Goal: Transaction & Acquisition: Purchase product/service

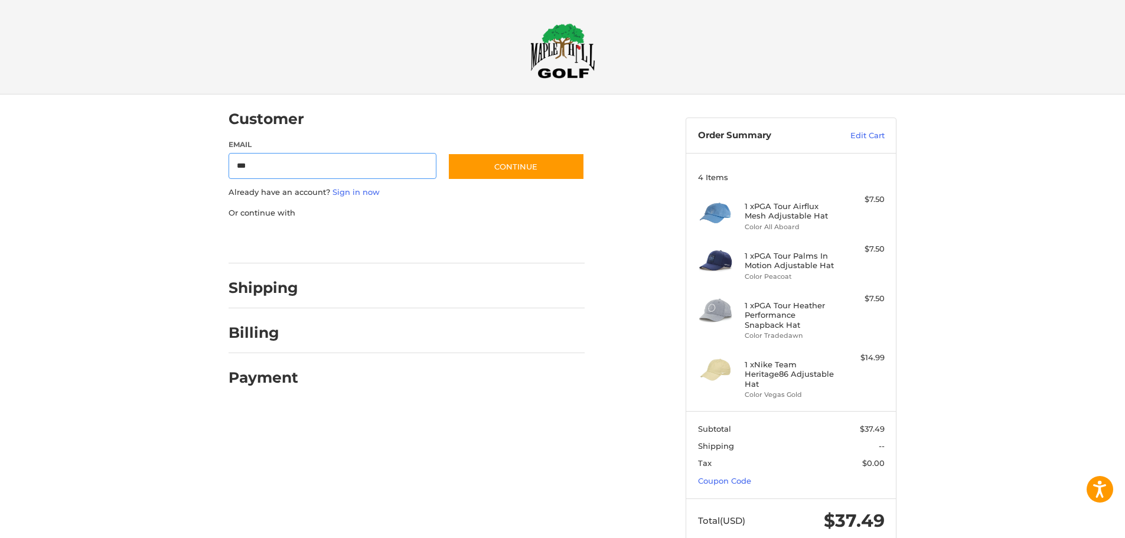
type input "**********"
click at [529, 165] on button "Continue" at bounding box center [516, 166] width 137 height 27
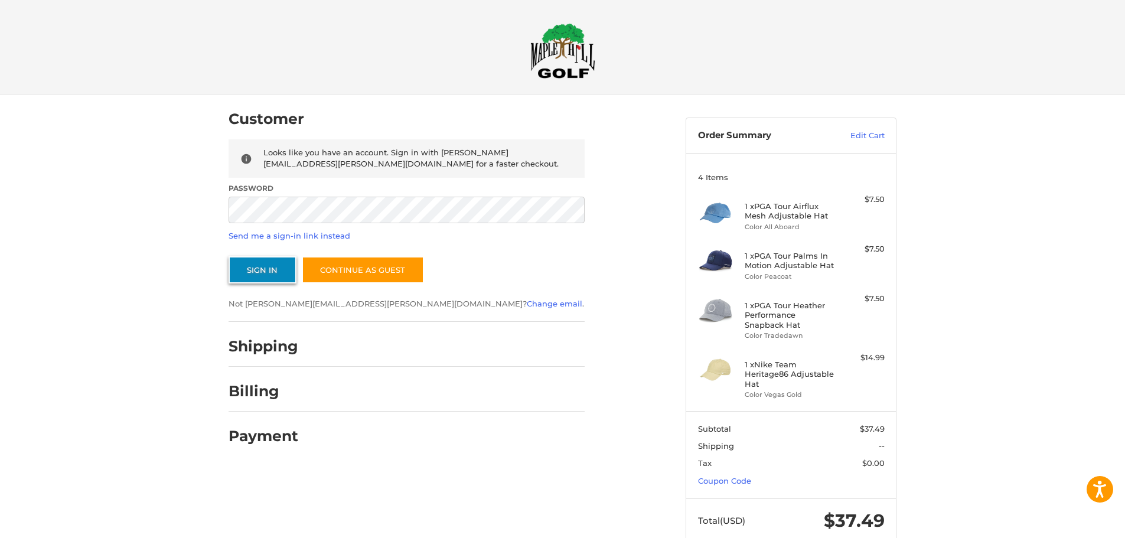
click at [276, 268] on button "Sign In" at bounding box center [262, 269] width 68 height 27
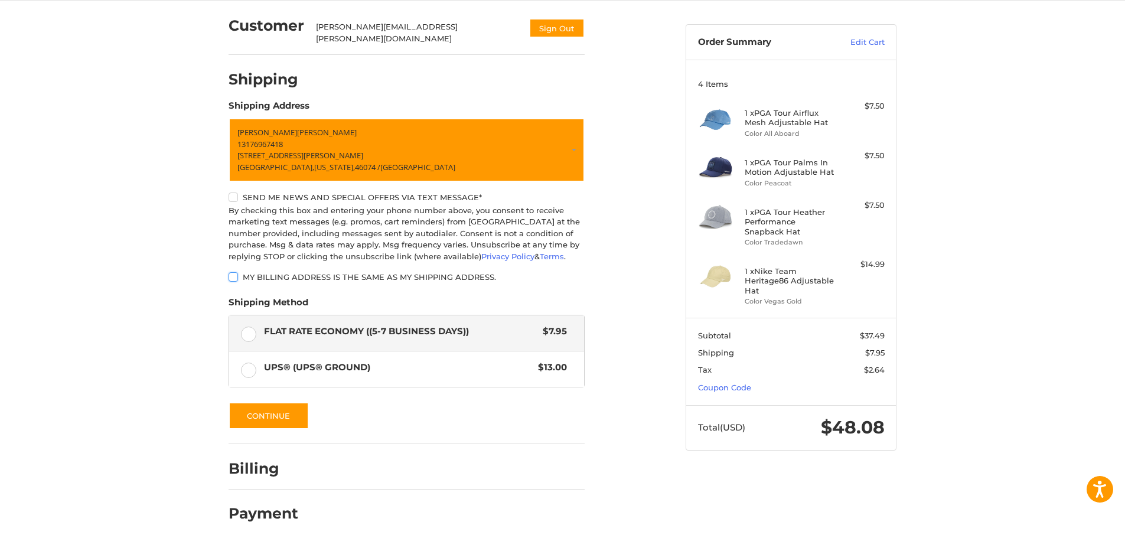
scroll to position [94, 0]
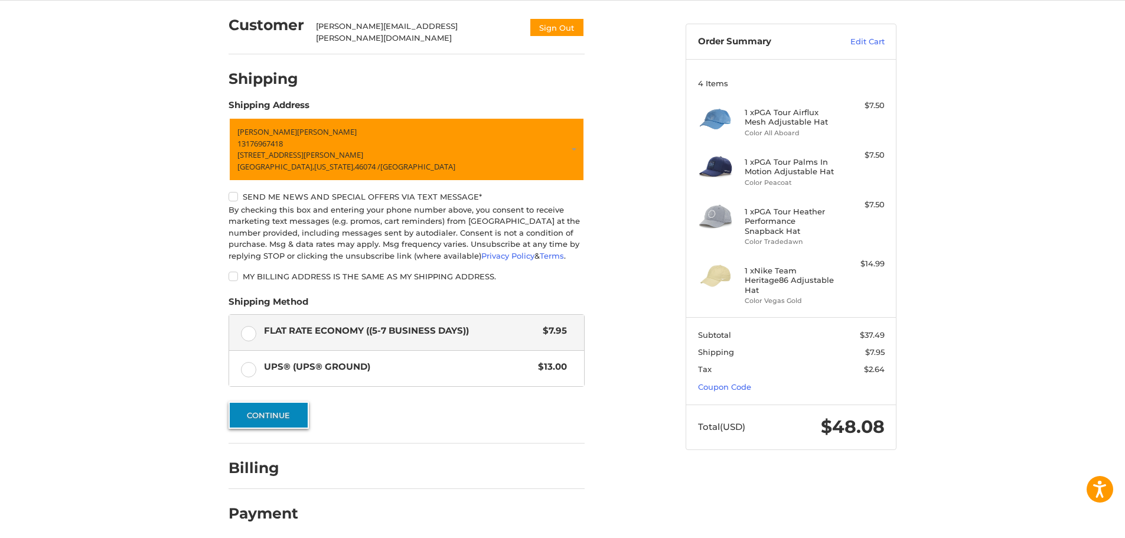
click at [260, 407] on button "Continue" at bounding box center [268, 414] width 80 height 27
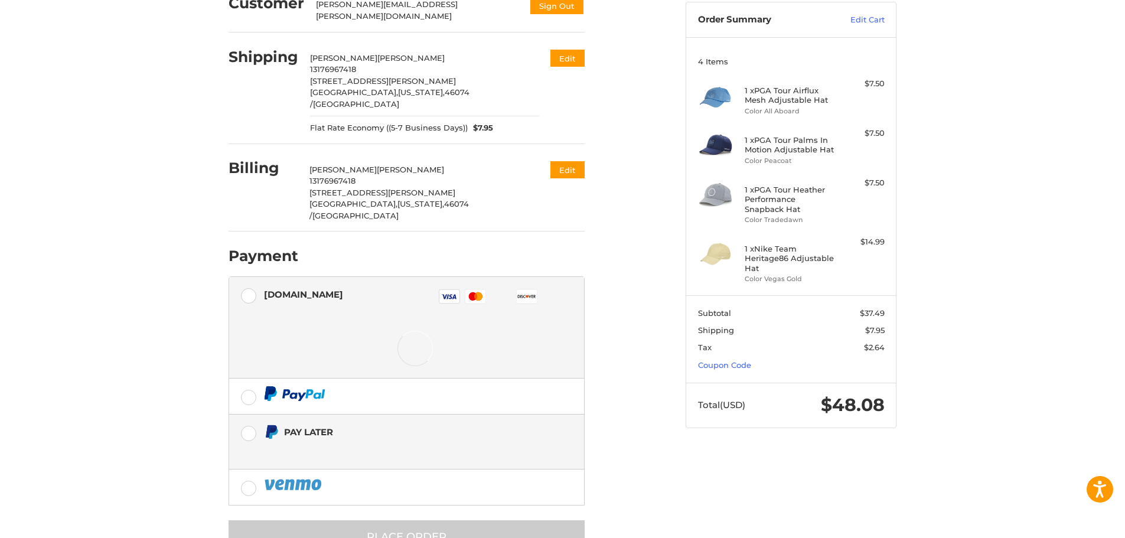
scroll to position [128, 0]
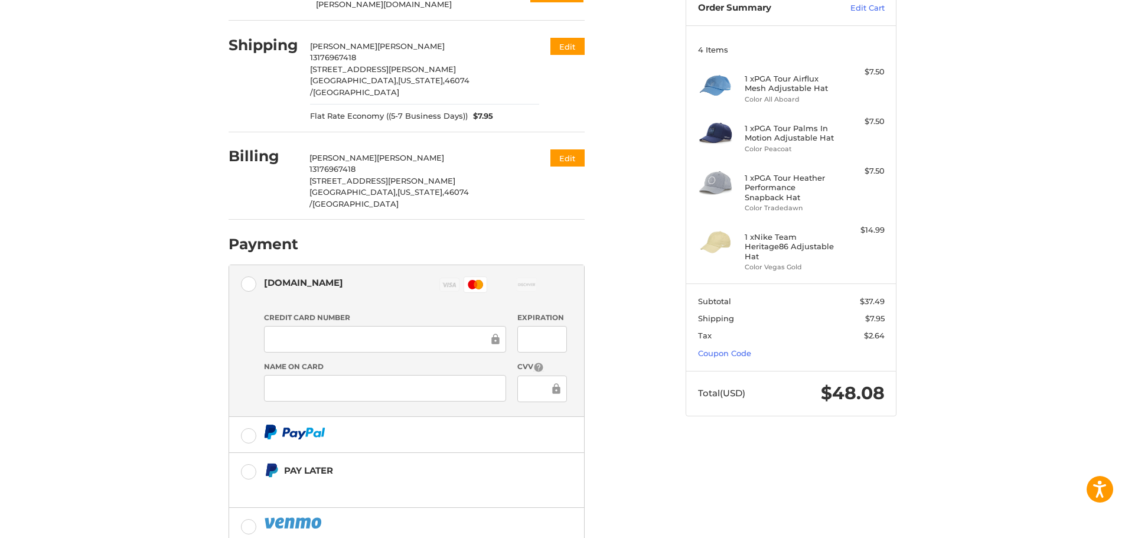
click at [391, 375] on div at bounding box center [385, 388] width 242 height 27
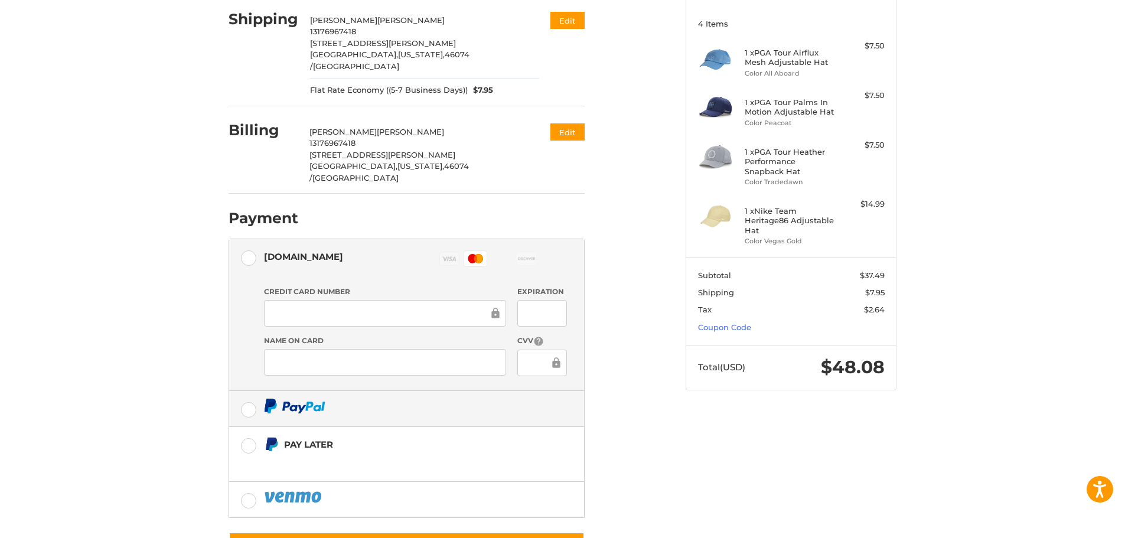
scroll to position [178, 0]
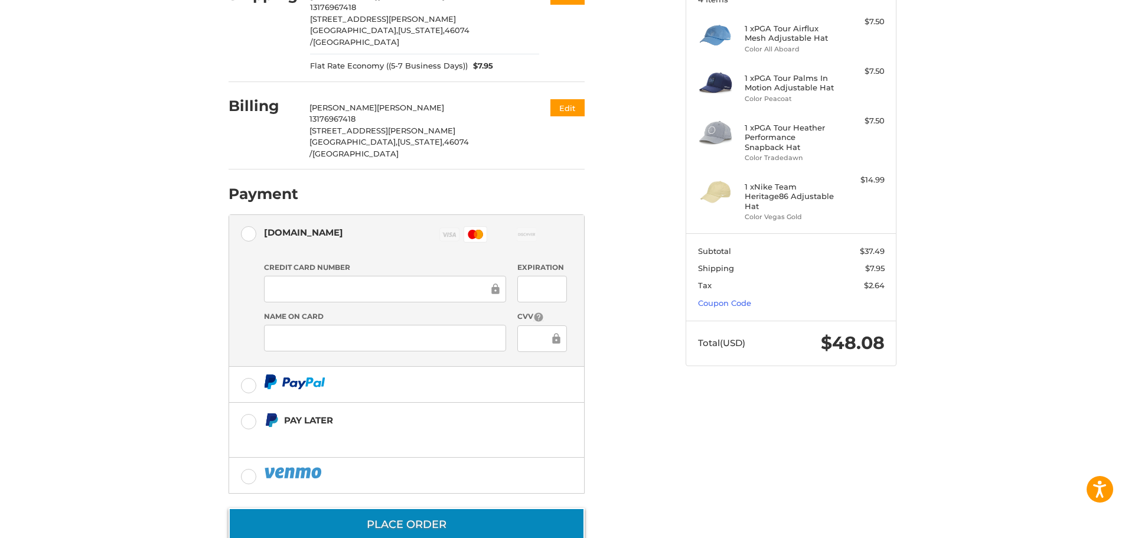
click at [402, 508] on button "Place Order" at bounding box center [406, 525] width 356 height 34
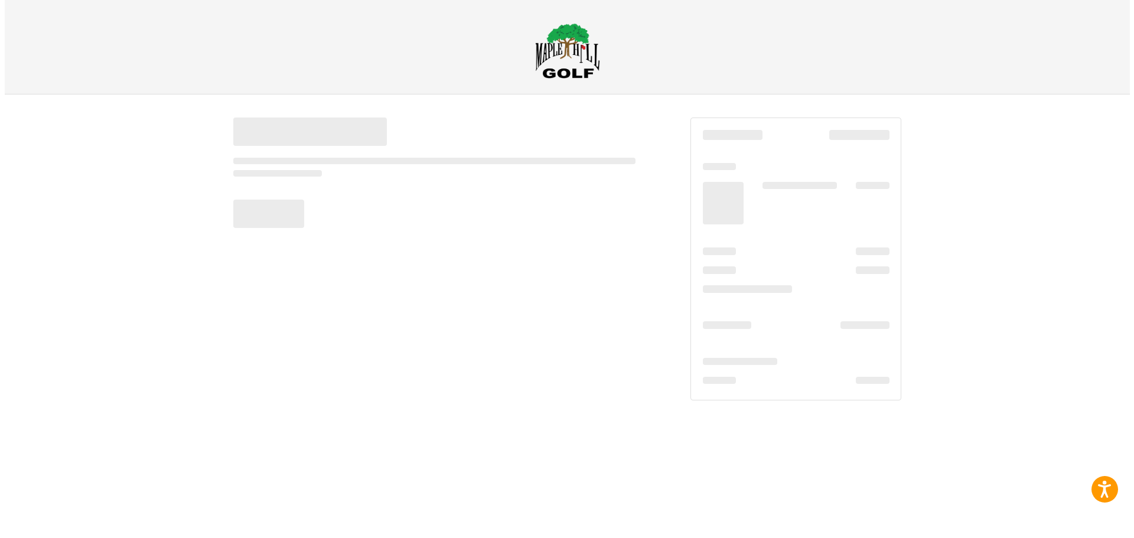
scroll to position [0, 0]
